Goal: Task Accomplishment & Management: Use online tool/utility

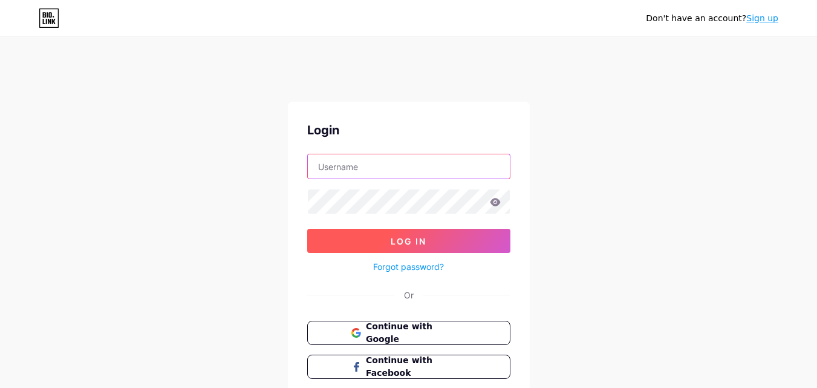
type input "[EMAIL_ADDRESS][DOMAIN_NAME]"
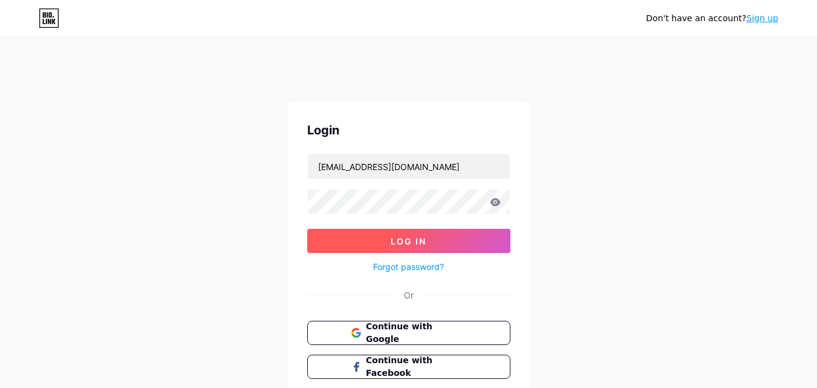
click at [387, 239] on button "Log In" at bounding box center [408, 241] width 203 height 24
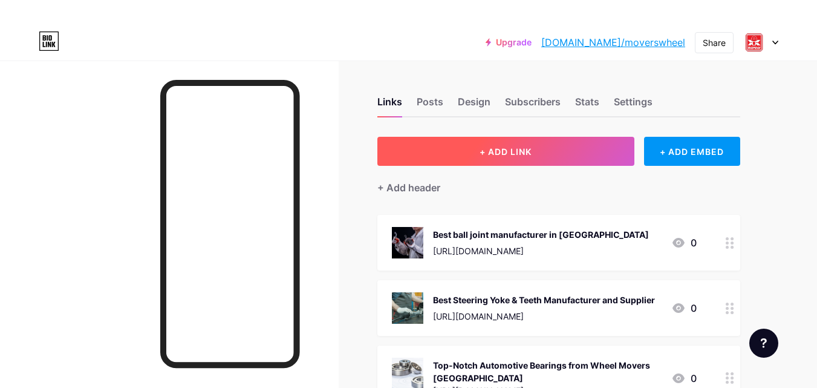
click at [509, 152] on span "+ ADD LINK" at bounding box center [506, 151] width 52 height 10
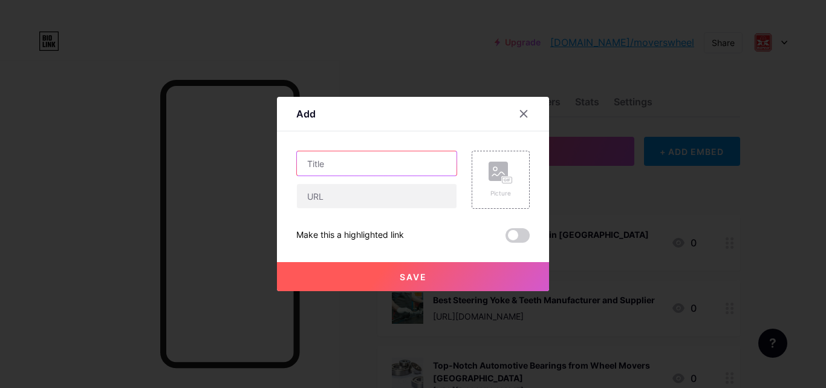
click at [343, 168] on input "text" at bounding box center [377, 163] width 160 height 24
click at [342, 163] on input "text" at bounding box center [377, 163] width 160 height 24
click at [325, 167] on input "text" at bounding box center [377, 163] width 160 height 24
click at [381, 165] on input "text" at bounding box center [377, 163] width 160 height 24
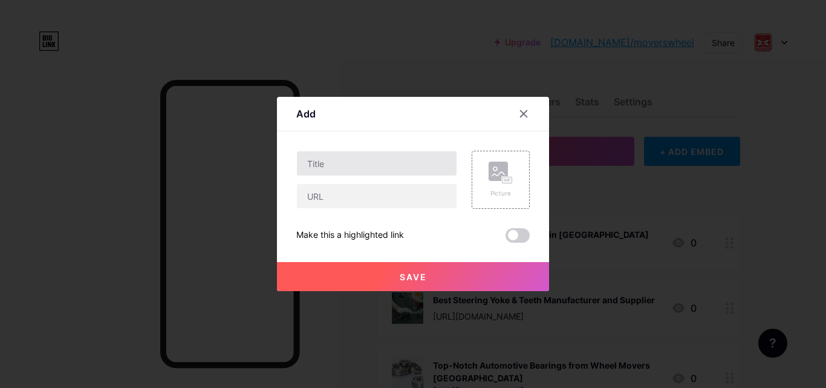
drag, startPoint x: 345, startPoint y: 178, endPoint x: 343, endPoint y: 168, distance: 10.6
click at [344, 172] on div at bounding box center [376, 180] width 161 height 58
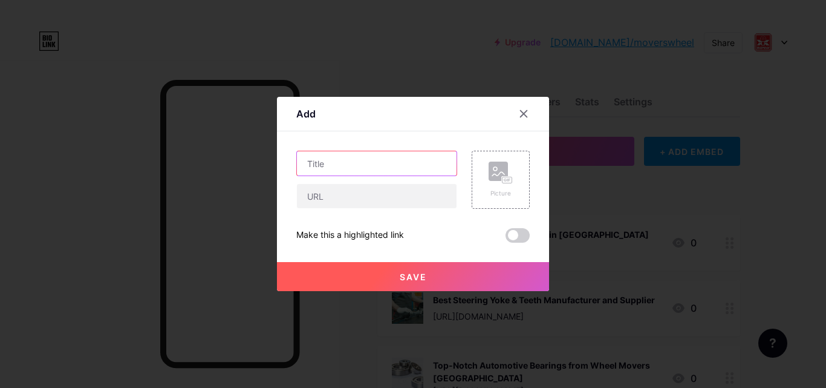
click at [343, 168] on input "text" at bounding box center [377, 163] width 160 height 24
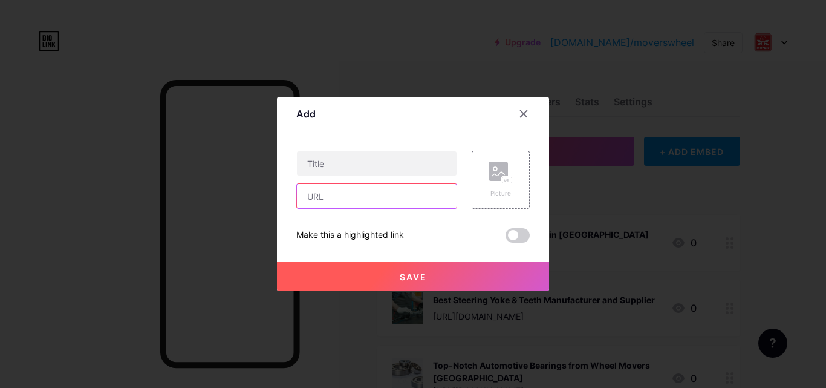
click at [351, 197] on input "text" at bounding box center [377, 196] width 160 height 24
paste input "[URL][DOMAIN_NAME]"
type input "[URL][DOMAIN_NAME]"
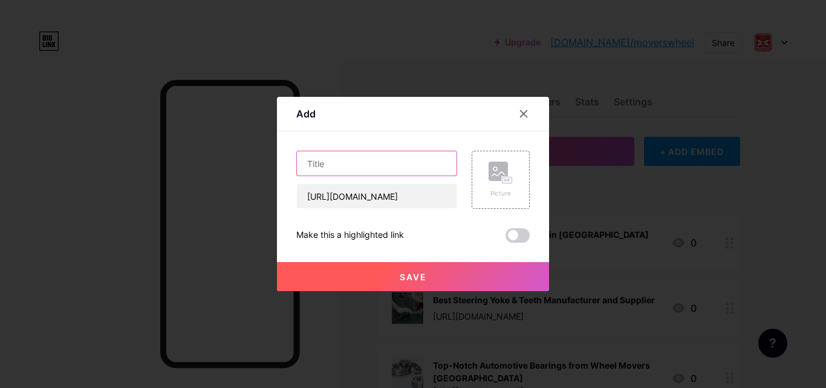
click at [347, 160] on input "text" at bounding box center [377, 163] width 160 height 24
paste input "Premium Rack Ends Manufacturer & Exporter – Wheel Movers [GEOGRAPHIC_DATA]"
type input "Premium Rack Ends Manufacturer & Exporter – Wheel Movers [GEOGRAPHIC_DATA]"
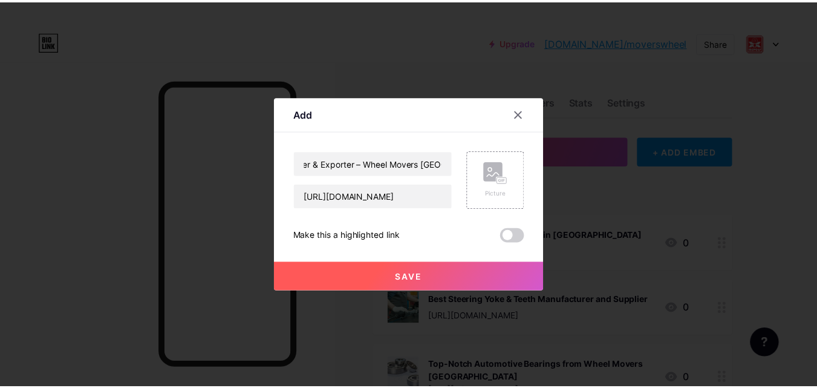
scroll to position [0, 0]
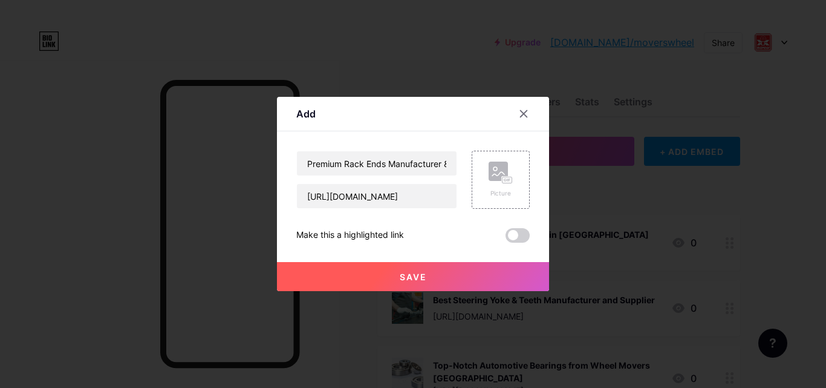
click at [441, 274] on button "Save" at bounding box center [413, 276] width 272 height 29
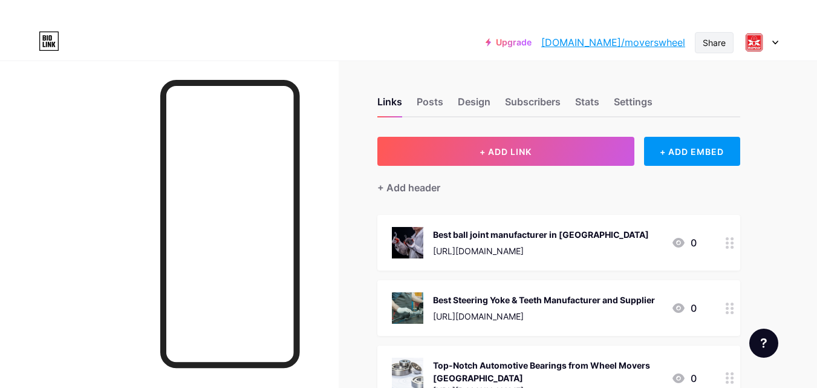
click at [708, 42] on div "Share" at bounding box center [714, 42] width 23 height 13
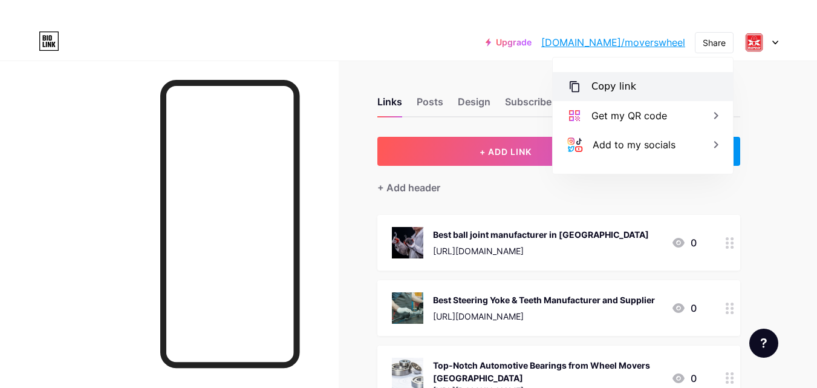
click at [616, 95] on div "Copy link" at bounding box center [643, 86] width 180 height 29
